Goal: Information Seeking & Learning: Learn about a topic

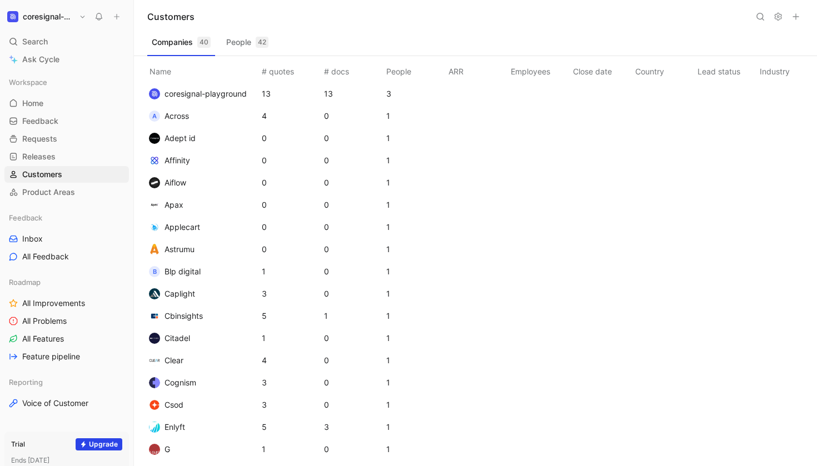
click at [441, 30] on div "Customers" at bounding box center [475, 16] width 683 height 33
click at [234, 39] on button "People 42" at bounding box center [247, 42] width 51 height 18
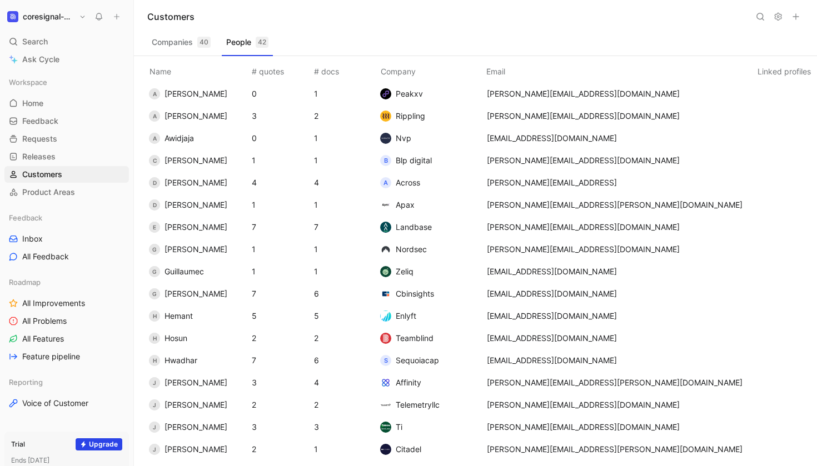
click at [185, 42] on button "Companies 40" at bounding box center [181, 42] width 68 height 18
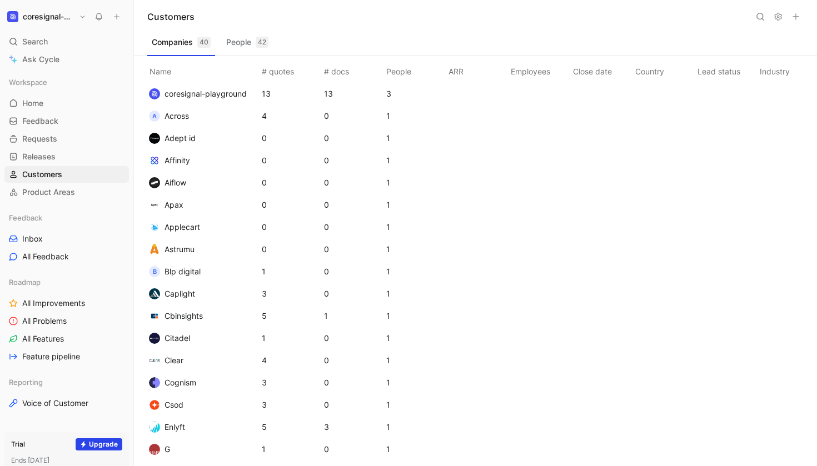
click at [424, 26] on div "Customers" at bounding box center [475, 16] width 683 height 33
click at [46, 319] on span "All Problems" at bounding box center [44, 321] width 44 height 11
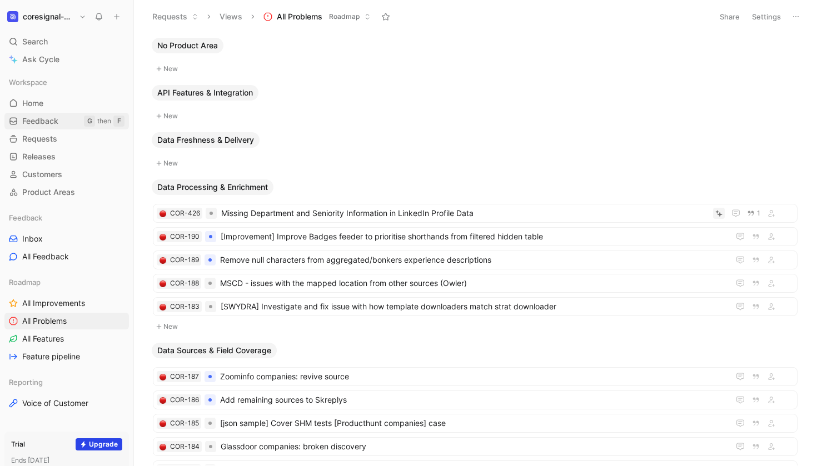
click at [45, 125] on span "Feedback" at bounding box center [40, 121] width 36 height 11
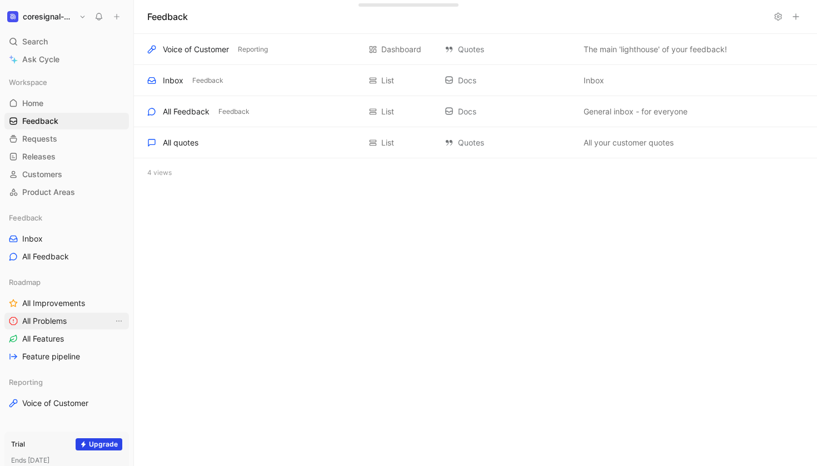
click at [42, 322] on span "All Problems" at bounding box center [44, 321] width 44 height 11
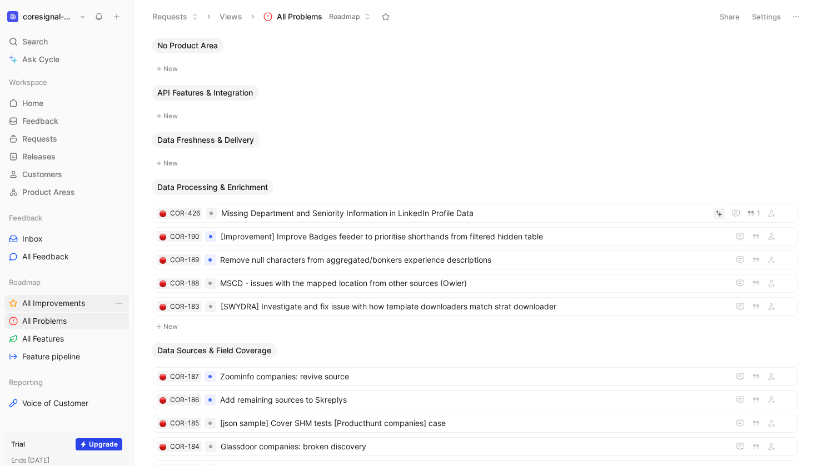
click at [65, 305] on span "All Improvements" at bounding box center [53, 303] width 63 height 11
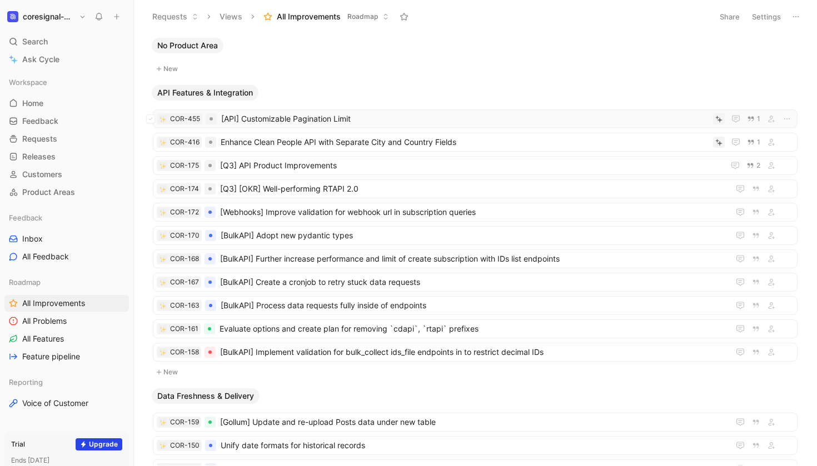
click at [380, 120] on span "[API] Customizable Pagination Limit" at bounding box center [465, 118] width 488 height 13
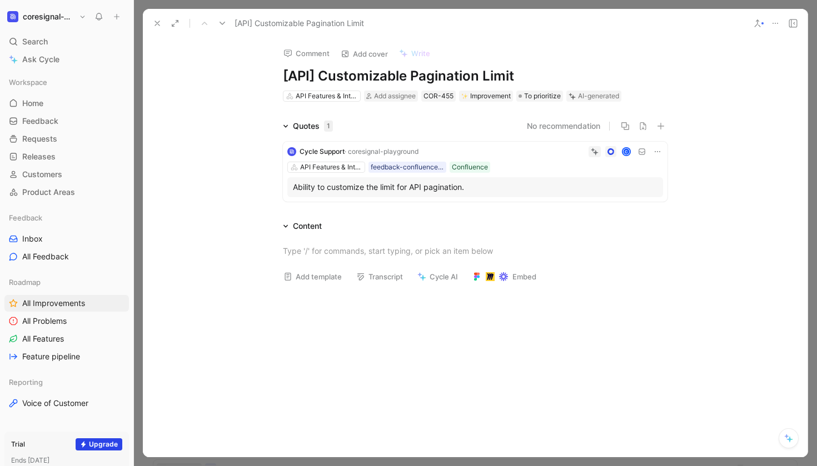
click at [792, 23] on use at bounding box center [793, 23] width 8 height 8
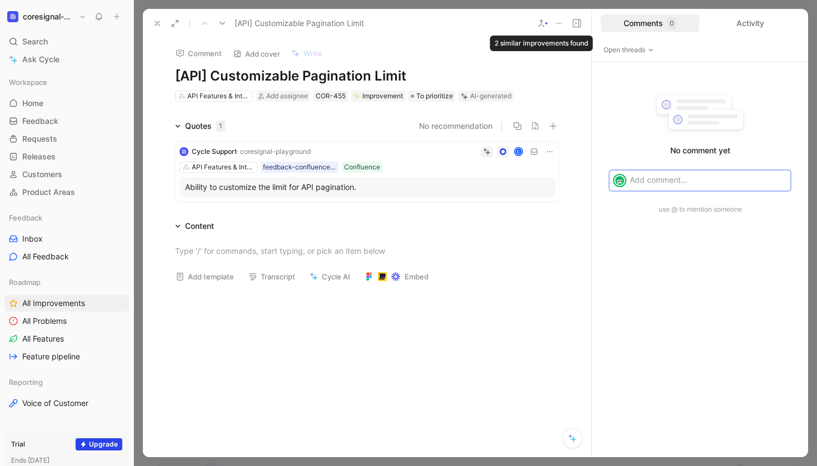
click at [542, 24] on icon at bounding box center [541, 23] width 9 height 9
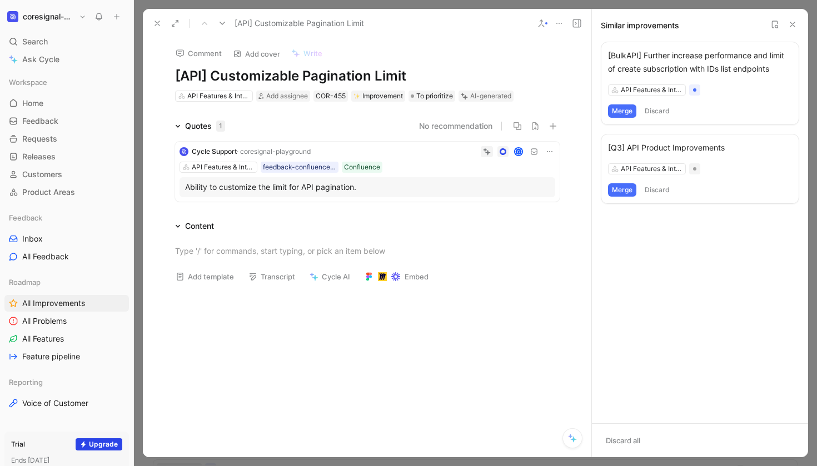
click at [793, 22] on icon at bounding box center [792, 24] width 9 height 9
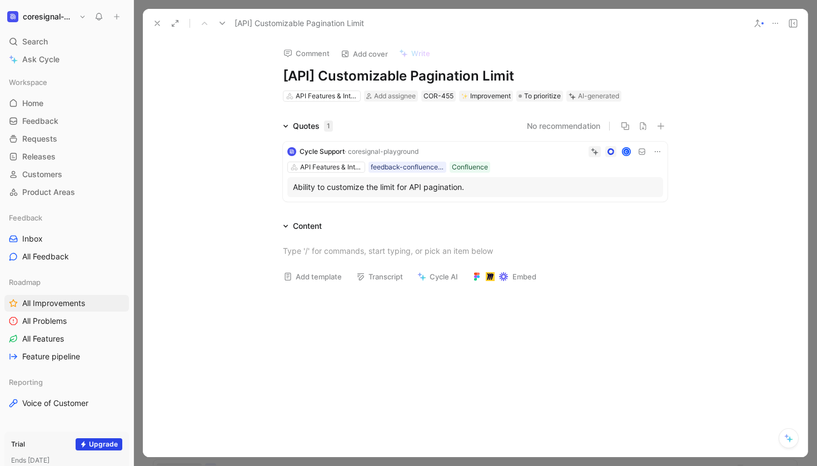
click at [158, 22] on use at bounding box center [157, 23] width 4 height 4
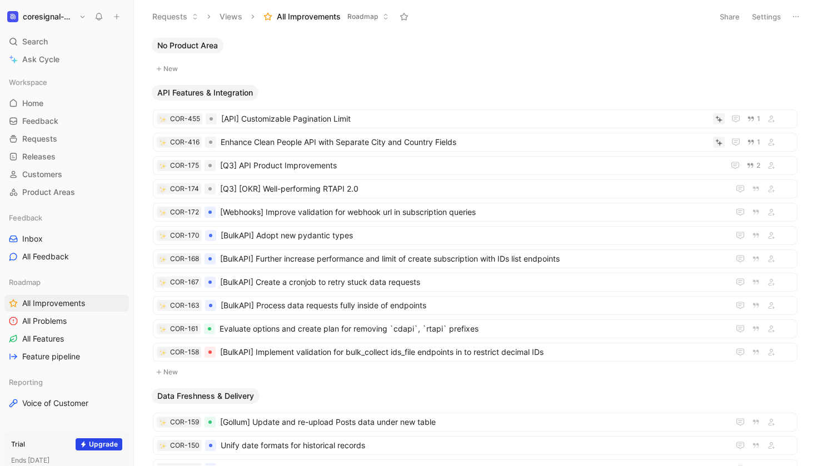
click at [651, 52] on div "No Product Area" at bounding box center [475, 46] width 656 height 16
